Goal: Check status: Check status

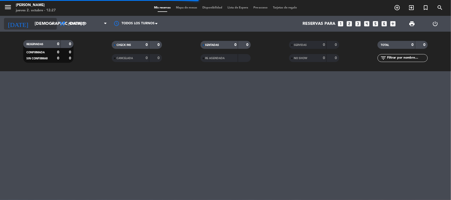
click at [36, 25] on input "[DEMOGRAPHIC_DATA] [DATE]" at bounding box center [60, 24] width 56 height 10
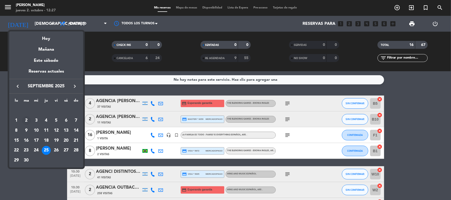
click at [26, 120] on div "2" at bounding box center [26, 120] width 9 height 9
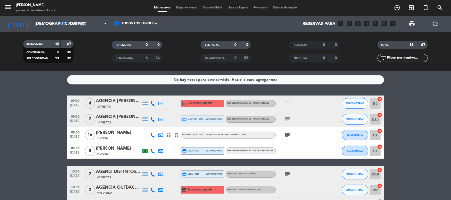
type input "[DATE] sep."
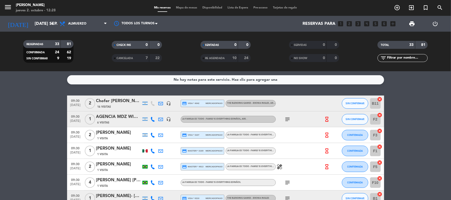
click at [122, 118] on div "AGENCIA MDZ WINE TOURS-[PERSON_NAME]" at bounding box center [118, 117] width 45 height 7
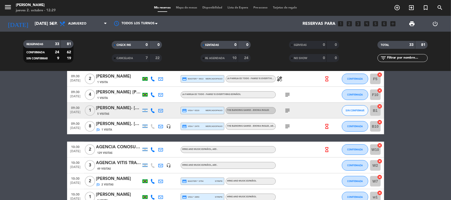
scroll to position [99, 0]
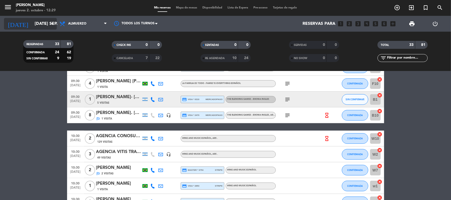
click at [43, 22] on input "[DATE] sep." at bounding box center [60, 24] width 56 height 10
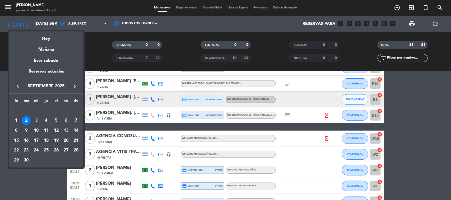
click at [44, 150] on div "25" at bounding box center [46, 150] width 9 height 9
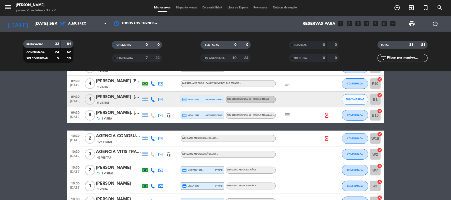
type input "[DEMOGRAPHIC_DATA] [DATE]"
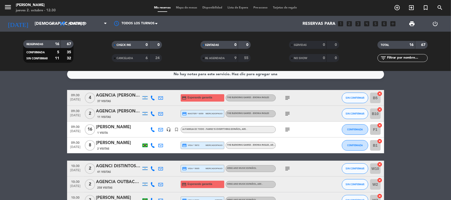
scroll to position [0, 0]
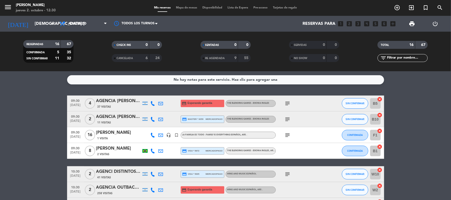
click at [105, 99] on div "AGENCIA [PERSON_NAME] WINE CAMP [PERSON_NAME]" at bounding box center [118, 101] width 45 height 7
